Goal: Task Accomplishment & Management: Manage account settings

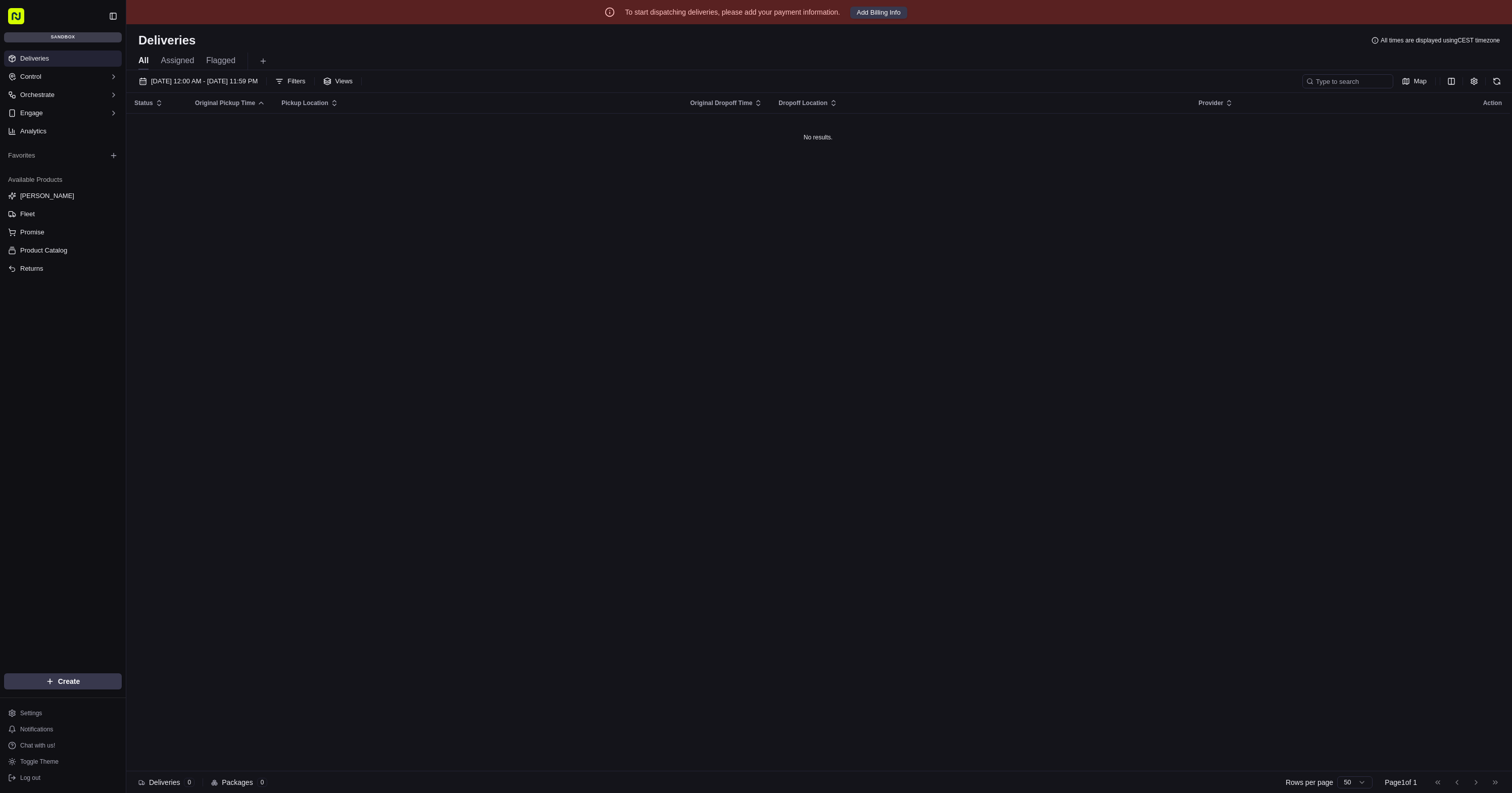
click at [62, 787] on div "Settings Notifications Chat with us! Toggle Theme Log out" at bounding box center [63, 745] width 126 height 87
click at [67, 779] on button "Log out" at bounding box center [63, 778] width 118 height 14
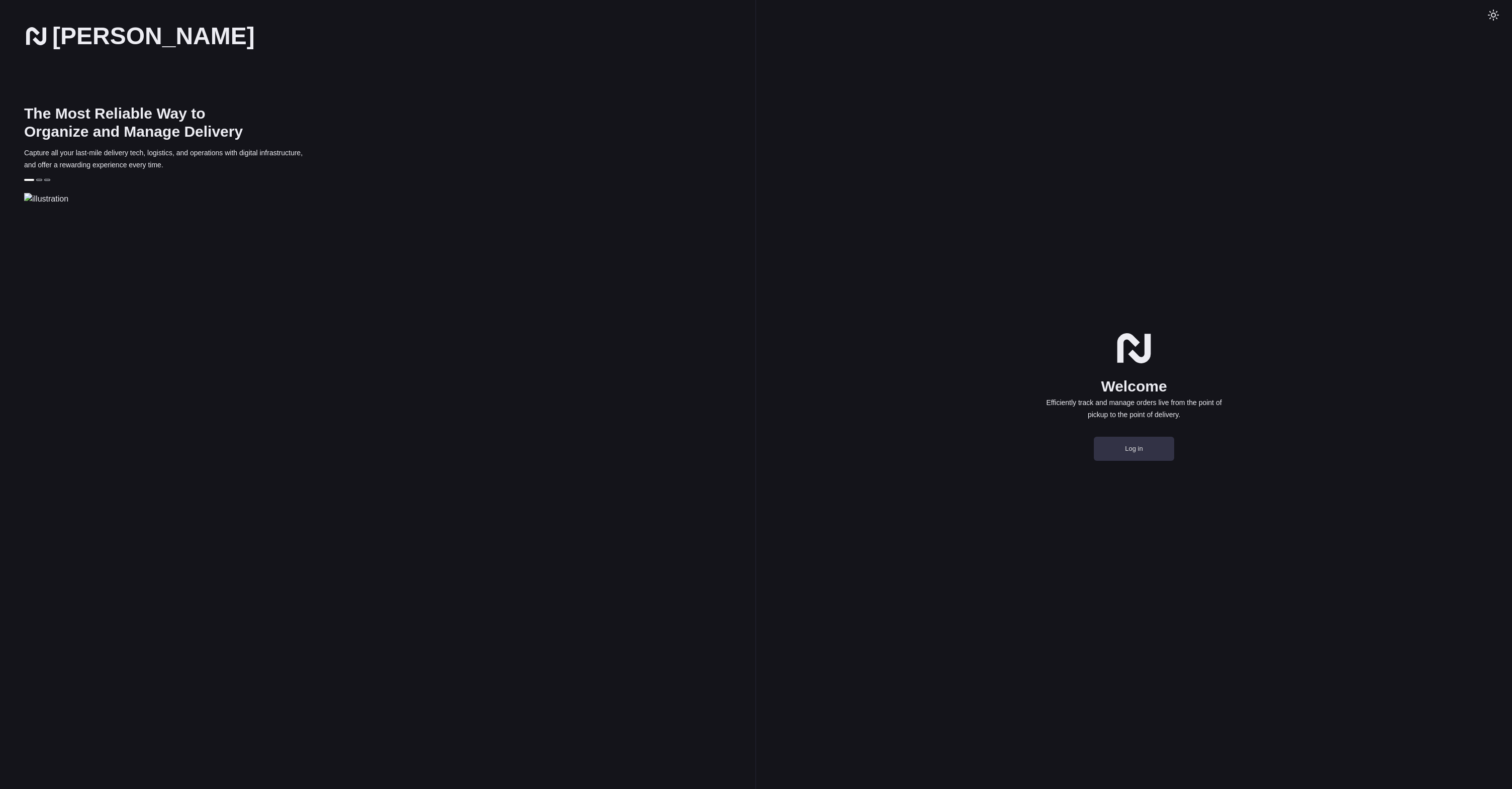
click at [1133, 461] on button "Log in" at bounding box center [1134, 449] width 81 height 24
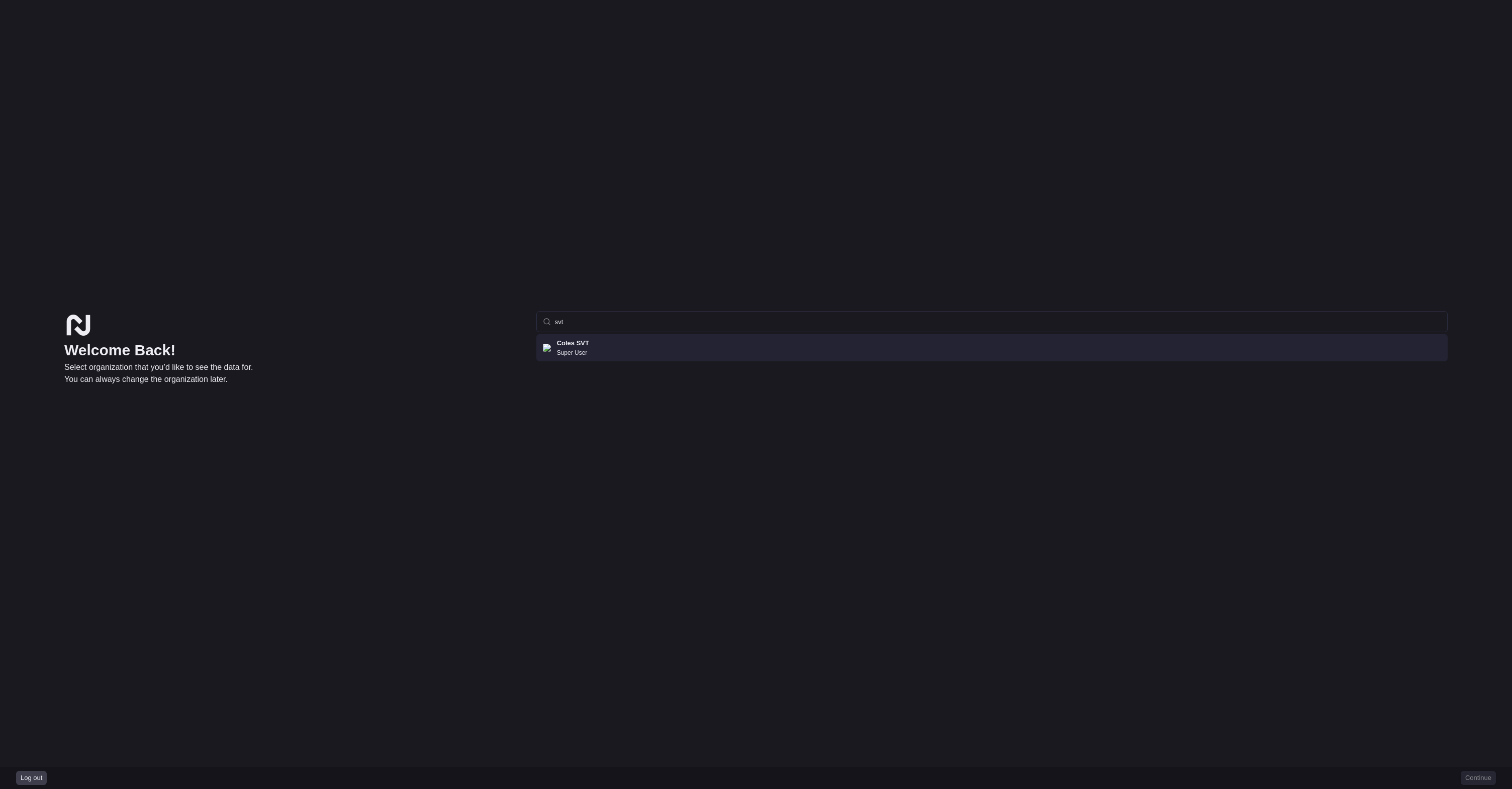
type input "svt"
click at [687, 349] on div "Coles SVT Super User" at bounding box center [992, 348] width 911 height 27
click button "Continue" at bounding box center [1478, 778] width 35 height 14
